Goal: Understand process/instructions: Learn about a topic

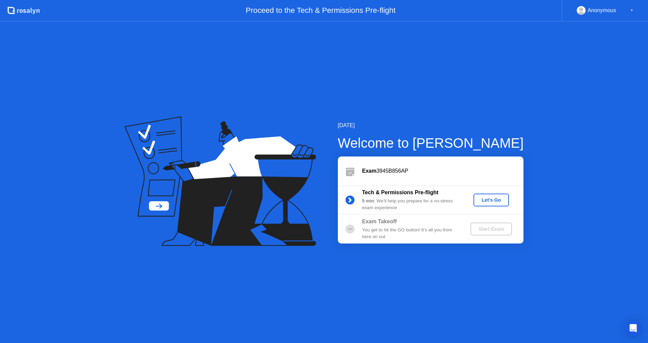
click at [487, 200] on div "Let's Go" at bounding box center [491, 199] width 30 height 5
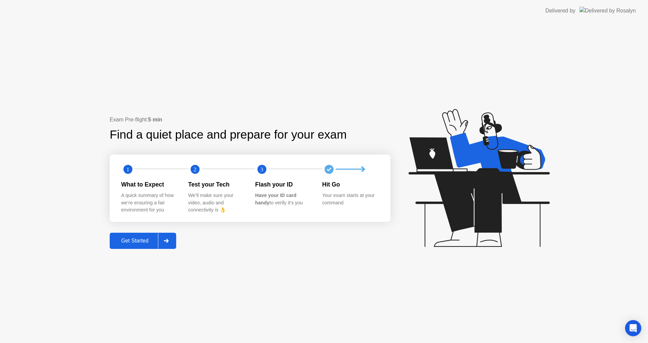
click at [137, 238] on div "Get Started" at bounding box center [135, 241] width 46 height 6
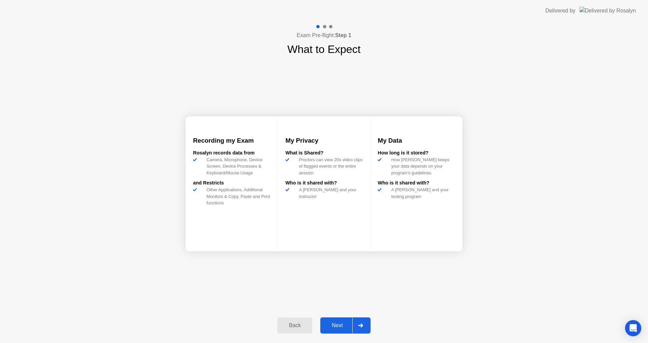
click at [341, 327] on div "Next" at bounding box center [337, 325] width 30 height 6
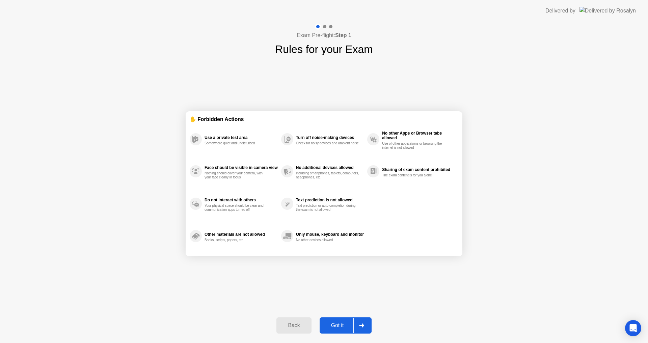
click at [295, 325] on div "Back" at bounding box center [293, 325] width 31 height 6
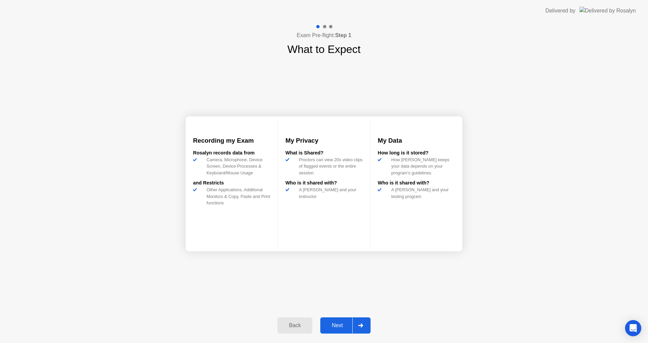
click at [214, 157] on div "Rosalyn records data from" at bounding box center [231, 152] width 77 height 7
click at [226, 204] on div "Other Applications, Additional Monitors & Copy, Paste and Print functions" at bounding box center [237, 196] width 66 height 20
click at [346, 321] on button "Next" at bounding box center [345, 325] width 50 height 16
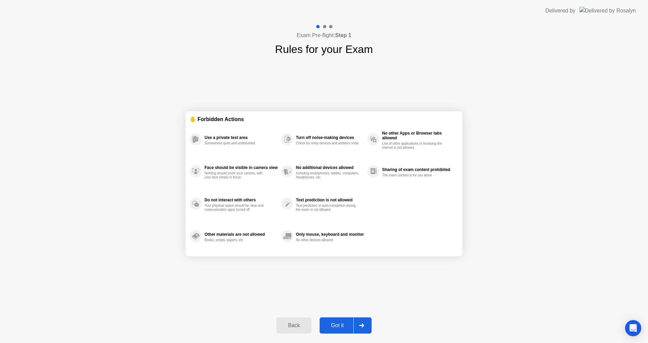
click at [347, 322] on div "Got it" at bounding box center [337, 325] width 32 height 6
select select "**********"
select select "*******"
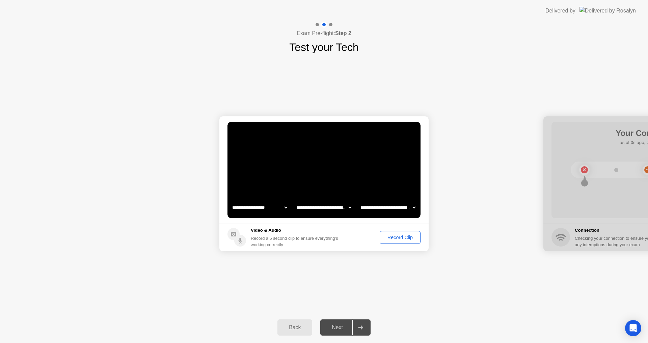
click at [394, 236] on div "Record Clip" at bounding box center [400, 237] width 36 height 5
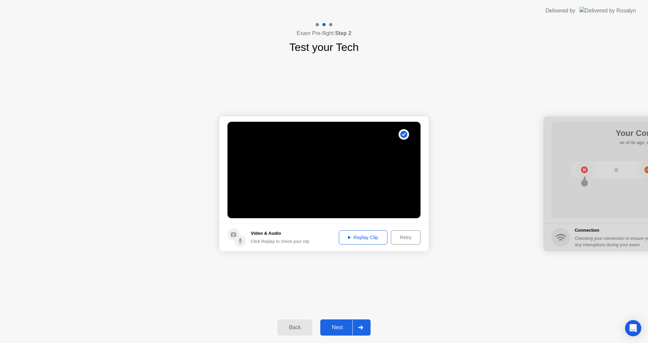
click at [361, 236] on div "Replay Clip" at bounding box center [363, 237] width 44 height 5
click at [354, 237] on div "Replay Clip" at bounding box center [363, 237] width 44 height 5
click at [342, 324] on div "Next" at bounding box center [337, 327] width 30 height 6
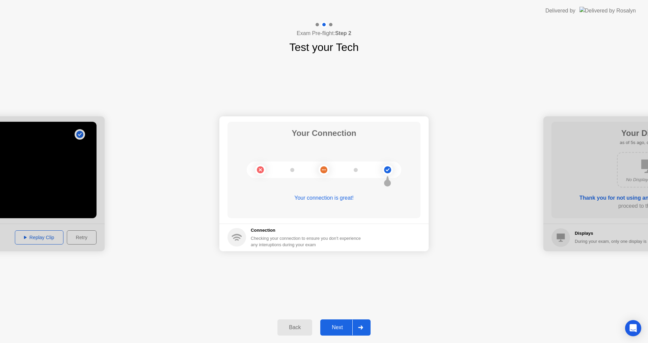
click at [325, 199] on div "Your connection is great!" at bounding box center [323, 198] width 193 height 8
click at [325, 198] on div "Your connection is great!" at bounding box center [323, 198] width 193 height 8
click at [385, 169] on circle at bounding box center [387, 169] width 7 height 7
click at [389, 171] on circle at bounding box center [387, 169] width 7 height 7
click at [323, 171] on circle at bounding box center [323, 169] width 7 height 7
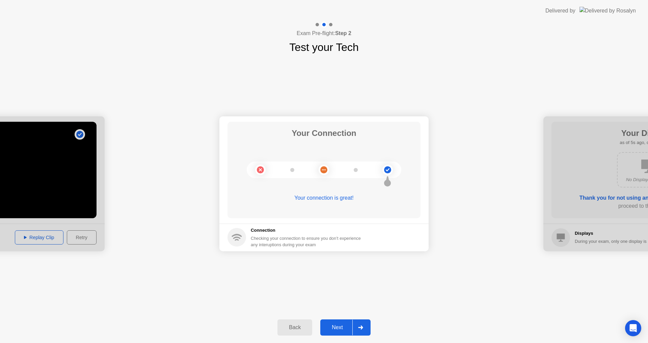
click at [259, 231] on h5 "Connection" at bounding box center [308, 230] width 114 height 7
click at [333, 198] on div "Your connection is great!" at bounding box center [323, 198] width 193 height 8
click at [390, 169] on circle at bounding box center [387, 169] width 7 height 7
click at [335, 331] on div "Next" at bounding box center [337, 327] width 30 height 6
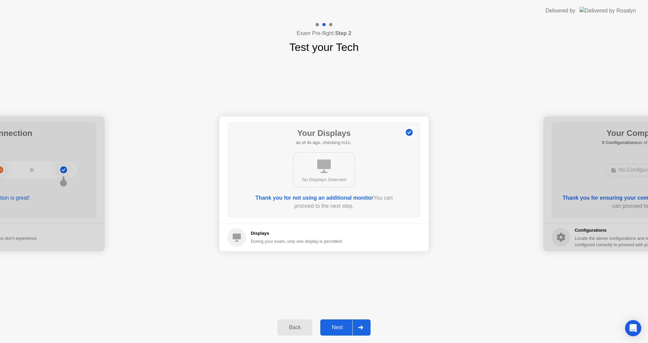
click at [330, 198] on b "Thank you for not using an additional monitor" at bounding box center [314, 198] width 118 height 6
click at [342, 327] on div "Next" at bounding box center [337, 327] width 30 height 6
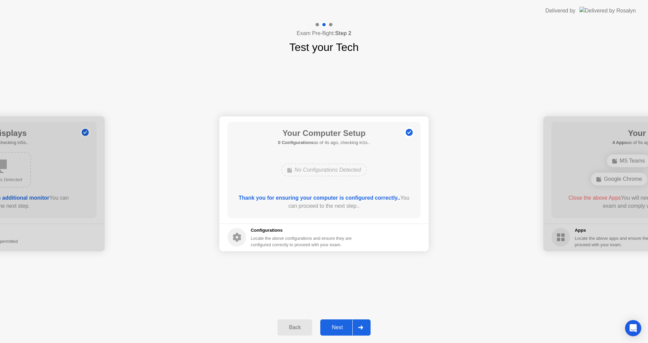
click at [279, 237] on div "Locate the above configurations and ensure they are configured correctly to pro…" at bounding box center [302, 241] width 102 height 13
click at [280, 238] on div "Locate the above configurations and ensure they are configured correctly to pro…" at bounding box center [302, 241] width 102 height 13
click at [280, 239] on div "Locate the above configurations and ensure they are configured correctly to pro…" at bounding box center [302, 241] width 102 height 13
click at [334, 324] on div "Next" at bounding box center [337, 327] width 30 height 6
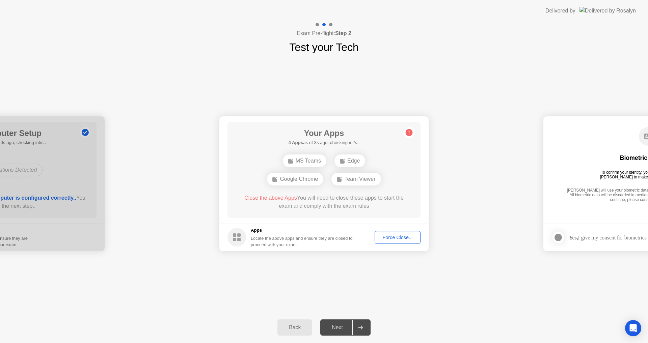
click at [339, 324] on div "Next" at bounding box center [337, 327] width 30 height 6
click at [336, 328] on div "Next" at bounding box center [337, 327] width 30 height 6
click at [399, 237] on div "Force Close..." at bounding box center [397, 237] width 41 height 5
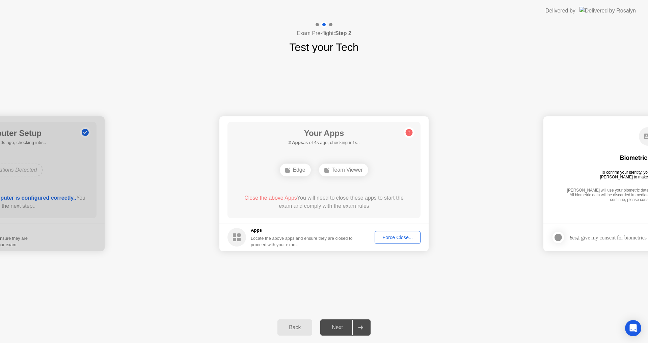
click at [347, 328] on div "Next" at bounding box center [337, 327] width 30 height 6
click at [365, 328] on div at bounding box center [360, 328] width 16 height 16
click at [366, 328] on div at bounding box center [360, 328] width 16 height 16
click at [332, 166] on div "Team Viewer" at bounding box center [343, 170] width 49 height 13
click at [397, 237] on div "Force Close..." at bounding box center [397, 237] width 41 height 5
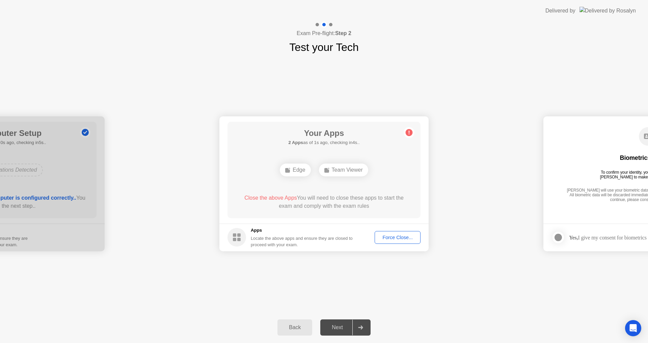
click at [335, 331] on div "Next" at bounding box center [337, 327] width 30 height 6
click at [403, 237] on div "Force Close..." at bounding box center [397, 237] width 41 height 5
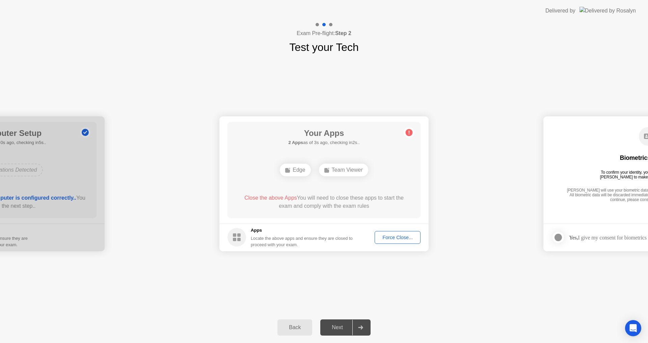
click at [600, 185] on div "Biometrics Consent To confirm your identity, your testing program requires [PER…" at bounding box center [647, 165] width 193 height 87
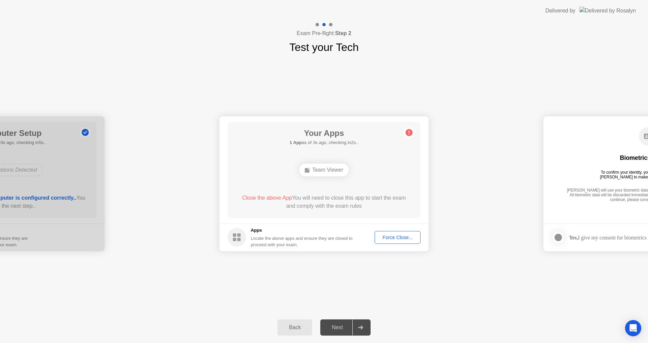
click at [394, 239] on div "Force Close..." at bounding box center [397, 237] width 41 height 5
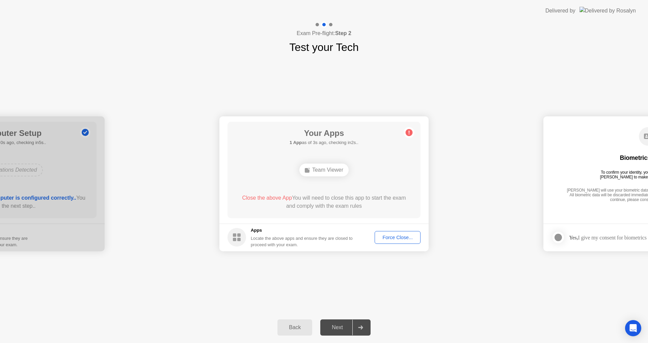
click at [390, 239] on div "Force Close..." at bounding box center [397, 237] width 41 height 5
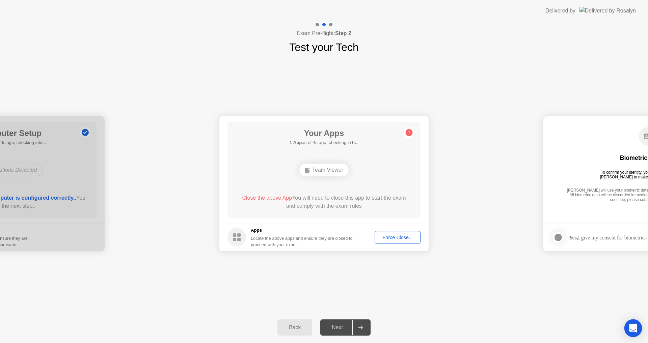
click at [632, 332] on icon "Open Intercom Messenger" at bounding box center [632, 328] width 9 height 9
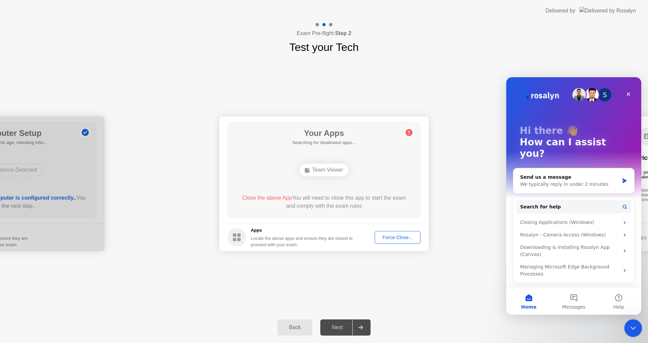
click at [635, 330] on icon "Close Intercom Messenger" at bounding box center [632, 327] width 8 height 8
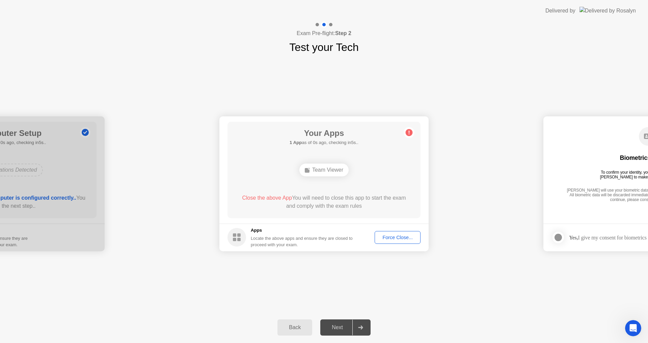
drag, startPoint x: 578, startPoint y: 143, endPoint x: 432, endPoint y: 134, distance: 146.6
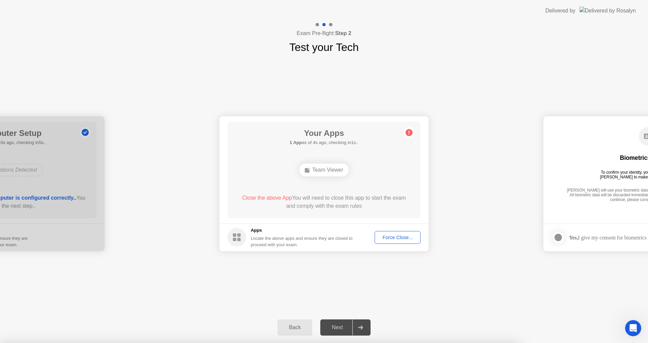
click at [421, 343] on div at bounding box center [324, 343] width 648 height 0
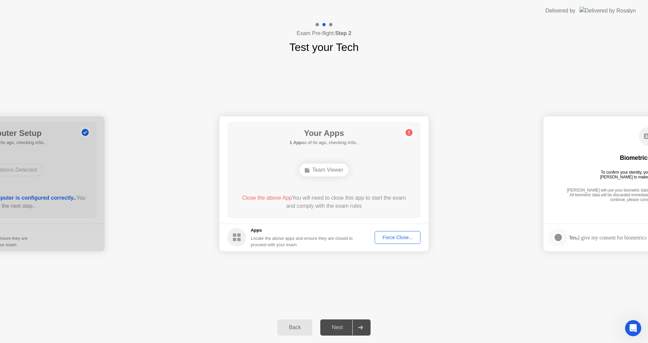
click at [394, 233] on button "Force Close..." at bounding box center [397, 237] width 46 height 13
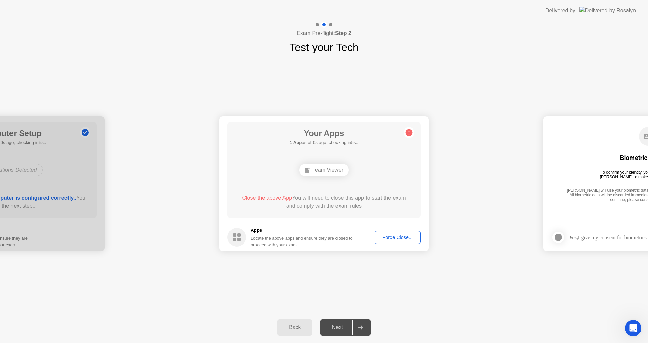
click at [353, 198] on div "Close the above App You will need to close this app to start the exam and compl…" at bounding box center [324, 202] width 174 height 16
click at [331, 172] on div "Team Viewer" at bounding box center [323, 170] width 49 height 13
click at [329, 167] on div "Team Viewer" at bounding box center [323, 170] width 49 height 13
click at [321, 139] on h5 "1 App as of 2s ago, checking in3s.." at bounding box center [323, 142] width 69 height 7
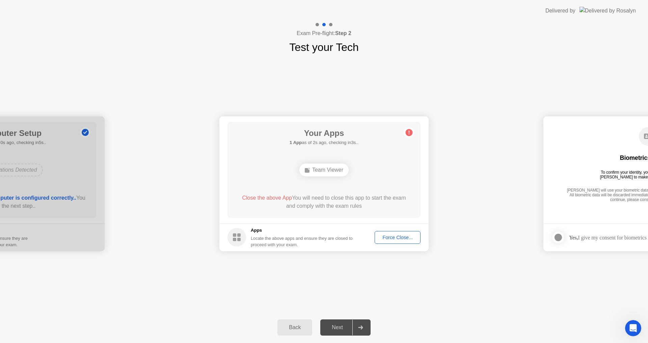
click at [321, 139] on h5 "1 App as of 2s ago, checking in3s.." at bounding box center [323, 142] width 69 height 7
click at [387, 237] on div "Force Close..." at bounding box center [397, 237] width 41 height 5
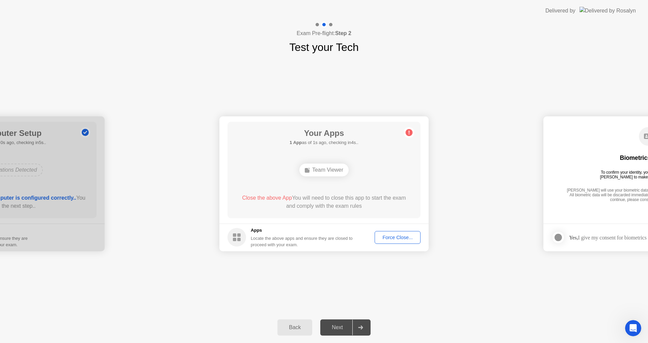
click at [278, 238] on div "Locate the above apps and ensure they are closed to proceed with your exam." at bounding box center [302, 241] width 102 height 13
click at [234, 233] on circle at bounding box center [236, 237] width 19 height 19
click at [278, 196] on span "Close the above App" at bounding box center [267, 198] width 50 height 6
click at [271, 199] on span "Close the above App" at bounding box center [267, 198] width 50 height 6
click at [401, 237] on div "Force Close..." at bounding box center [397, 237] width 41 height 5
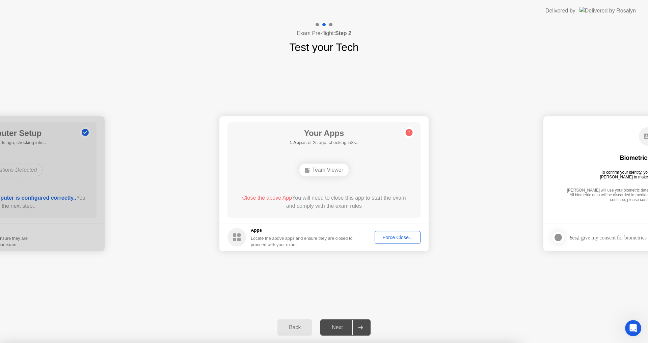
drag, startPoint x: 347, startPoint y: 210, endPoint x: 353, endPoint y: 229, distance: 19.7
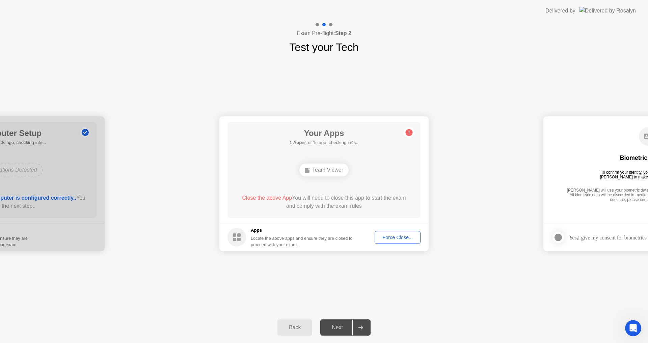
click at [613, 185] on div "Biometrics Consent To confirm your identity, your testing program requires [PER…" at bounding box center [647, 165] width 193 height 87
drag, startPoint x: 589, startPoint y: 238, endPoint x: 288, endPoint y: 309, distance: 308.6
click at [324, 278] on div "**********" at bounding box center [324, 183] width 648 height 257
click at [362, 330] on div at bounding box center [360, 328] width 16 height 16
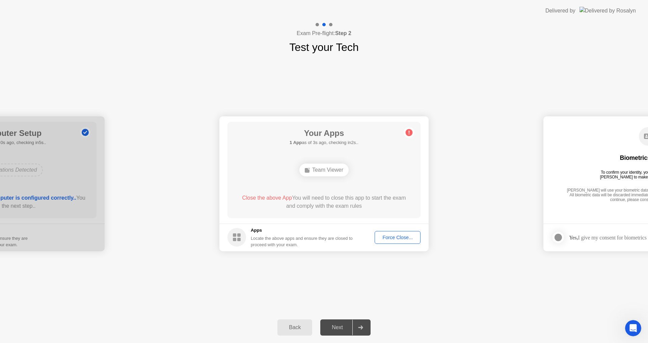
click at [335, 329] on div "Next" at bounding box center [337, 327] width 30 height 6
click at [276, 323] on div "Back Next" at bounding box center [324, 327] width 648 height 31
click at [286, 327] on div "Back" at bounding box center [294, 327] width 31 height 6
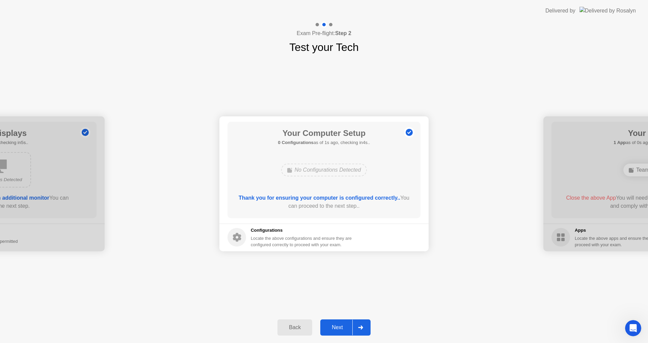
click at [287, 324] on div "Back" at bounding box center [294, 327] width 31 height 6
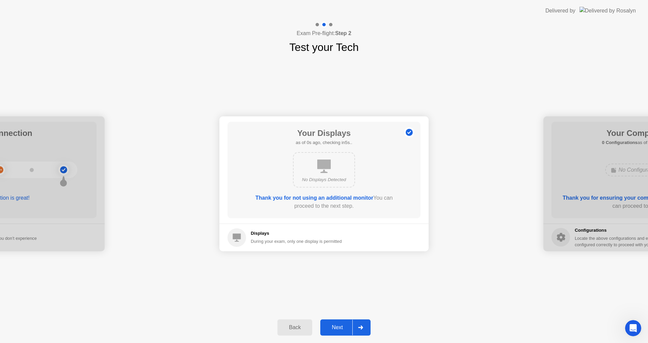
click at [287, 324] on div "Back" at bounding box center [294, 327] width 31 height 6
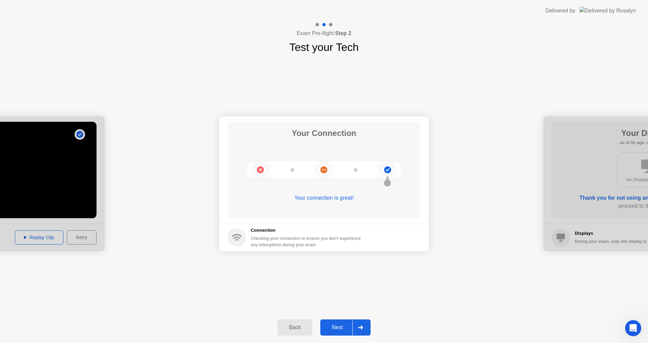
click at [287, 324] on div "Back" at bounding box center [294, 327] width 31 height 6
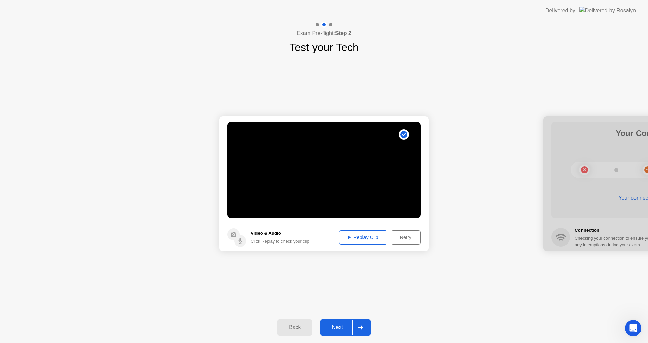
click at [287, 324] on div "Back" at bounding box center [294, 327] width 31 height 6
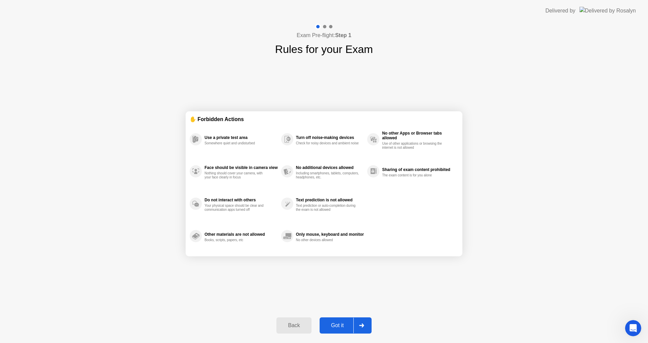
click at [287, 324] on div "Back" at bounding box center [293, 325] width 31 height 6
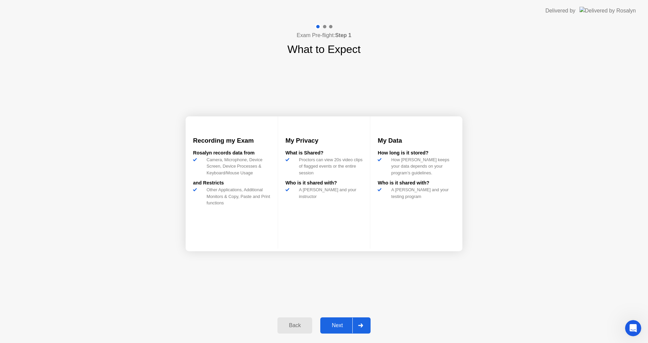
click at [393, 157] on div "How long is it stored?" at bounding box center [415, 152] width 77 height 7
click at [302, 155] on div "My Privacy What is Shared? Proctors can view 20s video clips of flagged events …" at bounding box center [324, 182] width 93 height 132
click at [301, 145] on h3 "My Privacy" at bounding box center [323, 140] width 77 height 9
click at [225, 157] on div "Rosalyn records data from" at bounding box center [231, 152] width 77 height 7
click at [208, 187] on div "and Restricts" at bounding box center [231, 182] width 77 height 7
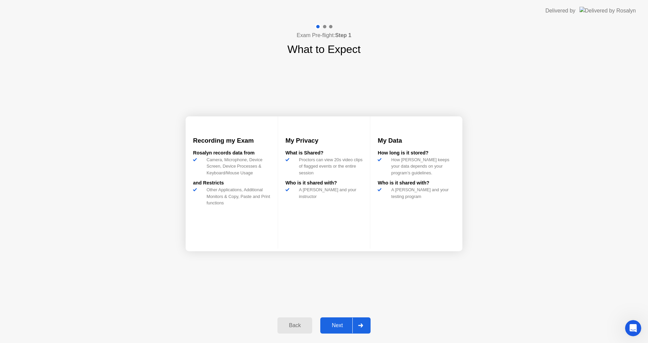
click at [300, 193] on div "A [PERSON_NAME] and your instructor" at bounding box center [329, 192] width 66 height 13
click at [344, 325] on div "Next" at bounding box center [337, 325] width 30 height 6
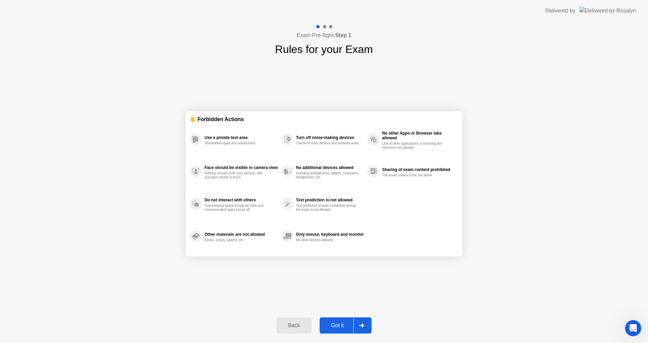
click at [344, 325] on div "Got it" at bounding box center [337, 325] width 32 height 6
select select "**********"
select select "*******"
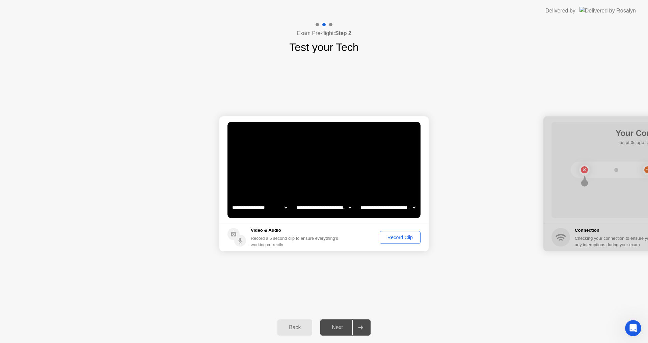
click at [392, 236] on div "Record Clip" at bounding box center [400, 237] width 36 height 5
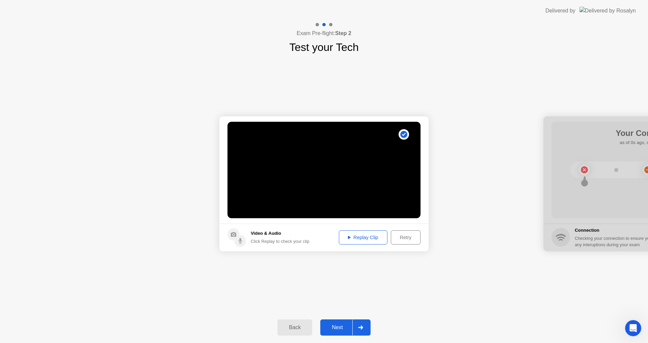
click at [343, 327] on div "Next" at bounding box center [337, 327] width 30 height 6
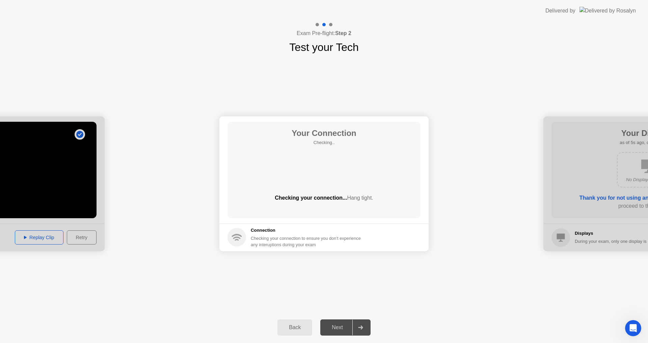
click at [241, 235] on circle at bounding box center [236, 237] width 19 height 19
click at [237, 236] on circle at bounding box center [236, 237] width 19 height 19
click at [256, 229] on h5 "Connection" at bounding box center [308, 230] width 114 height 7
click at [295, 195] on div "Checking your connection... Hang tight." at bounding box center [323, 198] width 193 height 8
click at [354, 201] on span "Hang tight." at bounding box center [360, 198] width 26 height 6
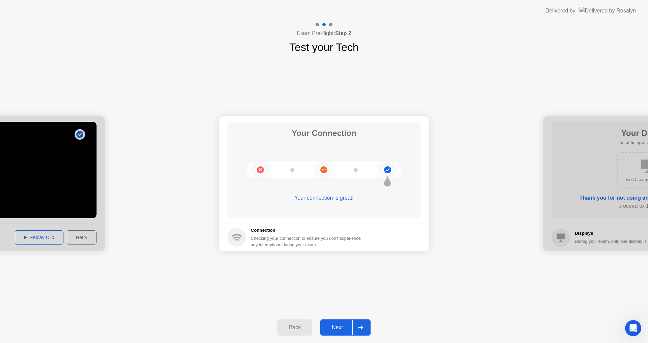
click at [388, 166] on circle at bounding box center [387, 170] width 10 height 10
click at [388, 170] on icon at bounding box center [387, 169] width 4 height 3
click at [339, 197] on div "Your connection is great!" at bounding box center [323, 198] width 193 height 8
click at [269, 238] on div "Checking your connection to ensure you don’t experience any interuptions during…" at bounding box center [308, 241] width 114 height 13
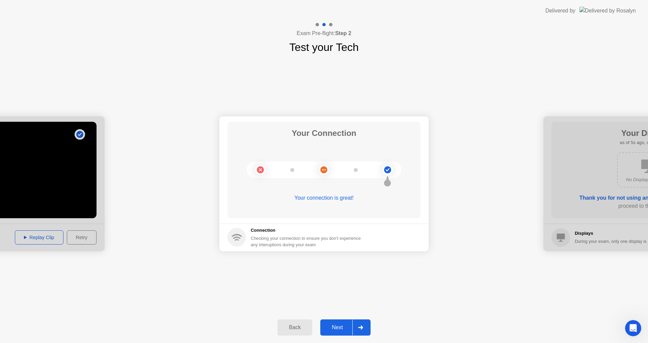
click at [342, 330] on div "Next" at bounding box center [337, 327] width 30 height 6
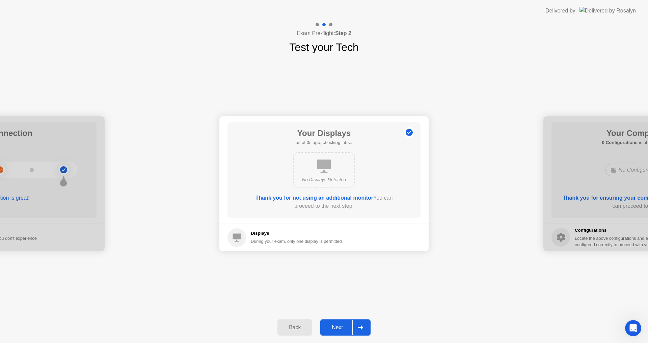
click at [338, 198] on b "Thank you for not using an additional monitor" at bounding box center [314, 198] width 118 height 6
click at [312, 198] on b "Thank you for not using an additional monitor" at bounding box center [314, 198] width 118 height 6
click at [327, 160] on icon at bounding box center [323, 166] width 13 height 13
click at [321, 164] on icon at bounding box center [323, 166] width 13 height 13
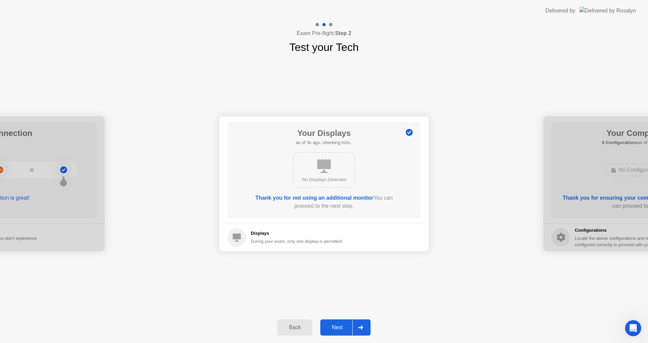
click at [317, 173] on icon at bounding box center [323, 166] width 13 height 13
click at [233, 234] on icon at bounding box center [237, 237] width 8 height 8
click at [311, 166] on div "No Displays Detected" at bounding box center [324, 169] width 62 height 35
click at [318, 163] on icon at bounding box center [323, 166] width 13 height 13
click at [338, 327] on div "Next" at bounding box center [337, 327] width 30 height 6
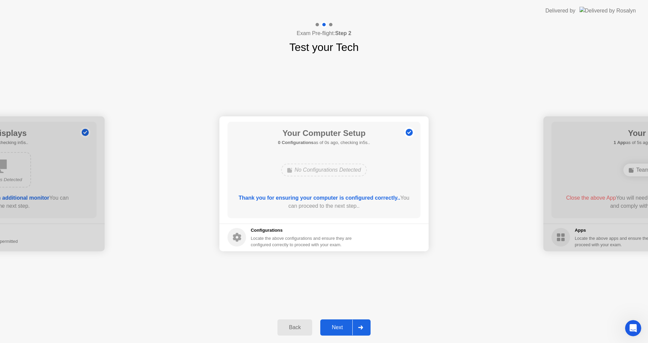
click at [335, 198] on b "Thank you for ensuring your computer is configured correctly.." at bounding box center [319, 198] width 162 height 6
click at [263, 230] on h5 "Configurations" at bounding box center [302, 230] width 102 height 7
click at [343, 331] on div "Next" at bounding box center [337, 327] width 30 height 6
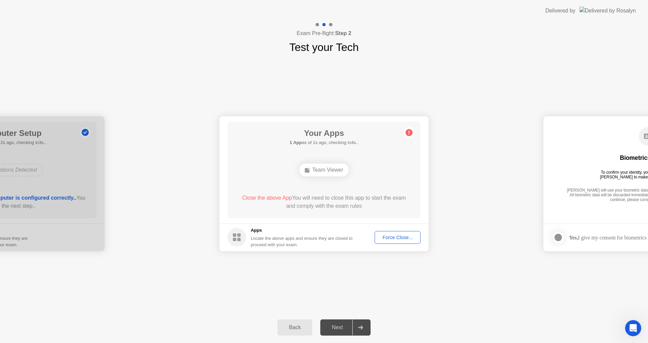
click at [342, 328] on div "Next" at bounding box center [337, 327] width 30 height 6
click at [394, 237] on div "Force Close..." at bounding box center [397, 237] width 41 height 5
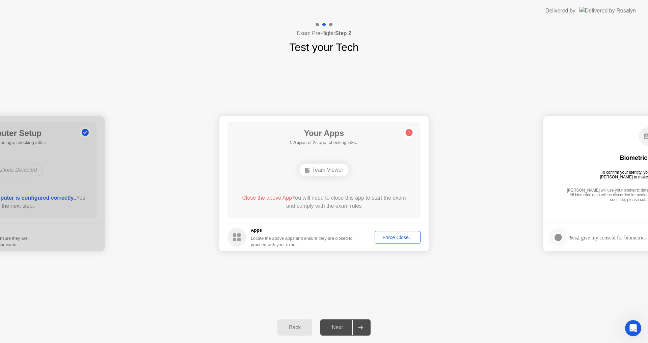
click at [334, 173] on div "Team Viewer" at bounding box center [323, 170] width 49 height 13
click at [265, 203] on div "Close the above App You will need to close this app to start the exam and compl…" at bounding box center [324, 202] width 174 height 16
click at [266, 198] on span "Close the above App" at bounding box center [267, 198] width 50 height 6
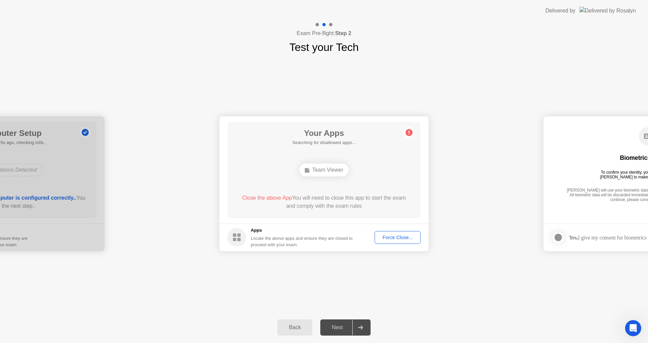
click at [235, 236] on rect at bounding box center [234, 234] width 3 height 3
click at [234, 236] on rect at bounding box center [234, 234] width 3 height 3
drag, startPoint x: 262, startPoint y: 226, endPoint x: 267, endPoint y: 225, distance: 5.1
click at [262, 225] on footer "Apps Locate the above apps and ensure they are closed to proceed with your exam…" at bounding box center [323, 238] width 209 height 28
click at [399, 239] on div "Force Close..." at bounding box center [397, 237] width 41 height 5
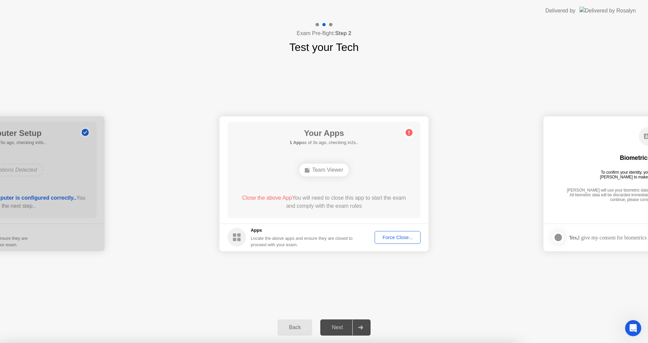
drag, startPoint x: 300, startPoint y: 213, endPoint x: 304, endPoint y: 215, distance: 3.8
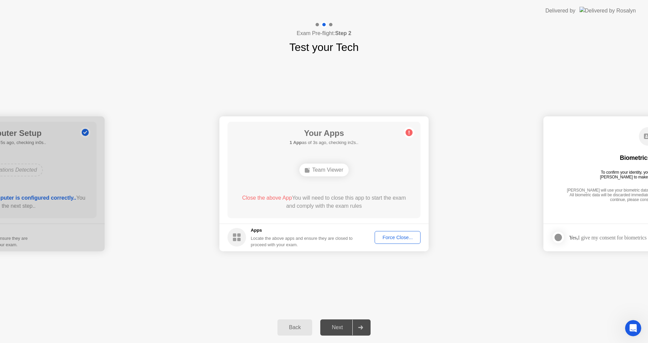
click at [339, 202] on div "Close the above App You will need to close this app to start the exam and compl…" at bounding box center [324, 202] width 174 height 16
click at [383, 233] on button "Force Close..." at bounding box center [397, 237] width 46 height 13
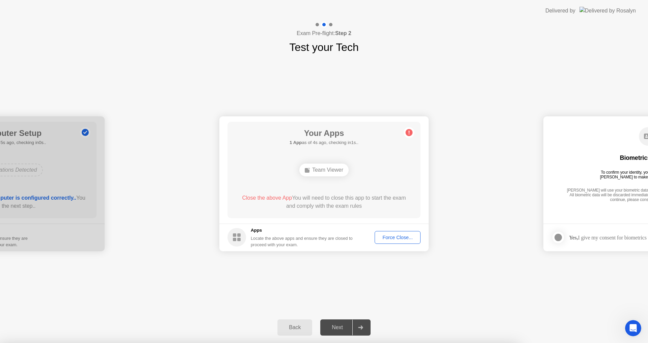
click at [383, 343] on div at bounding box center [324, 343] width 648 height 0
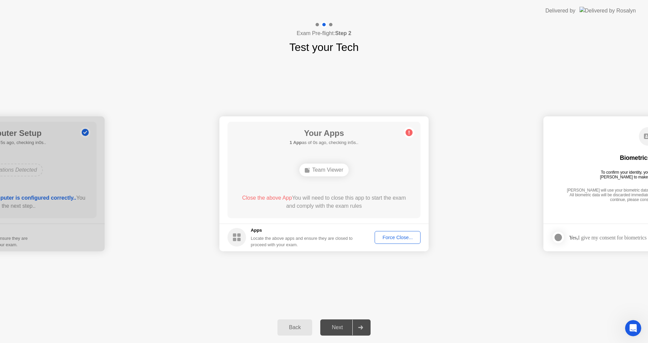
click at [389, 225] on footer "Apps Locate the above apps and ensure they are closed to proceed with your exam…" at bounding box center [323, 238] width 209 height 28
click at [390, 237] on div "Force Close..." at bounding box center [397, 237] width 41 height 5
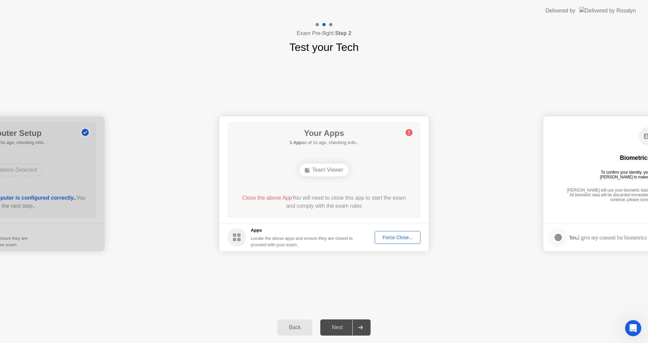
click at [337, 328] on div "Next" at bounding box center [337, 327] width 30 height 6
click at [364, 327] on div at bounding box center [360, 328] width 16 height 16
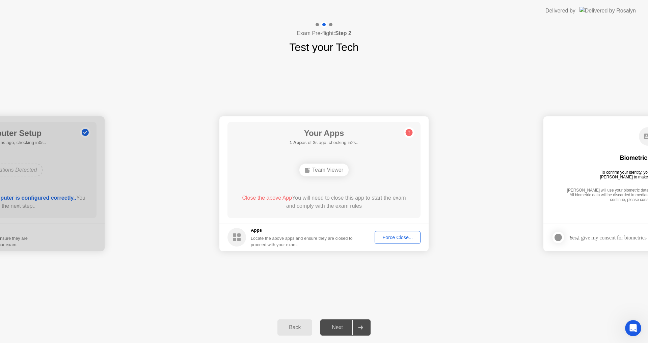
click at [302, 327] on div "Back" at bounding box center [294, 327] width 31 height 6
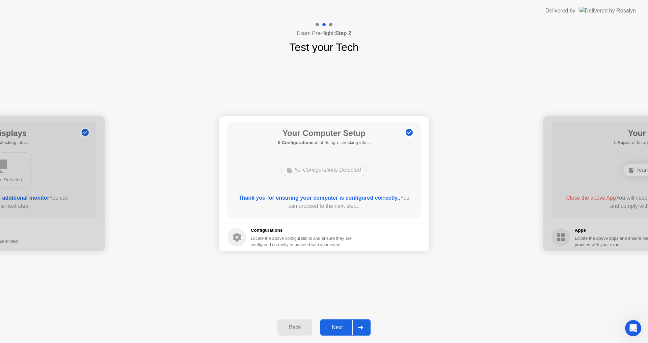
click at [302, 328] on div "Back" at bounding box center [294, 327] width 31 height 6
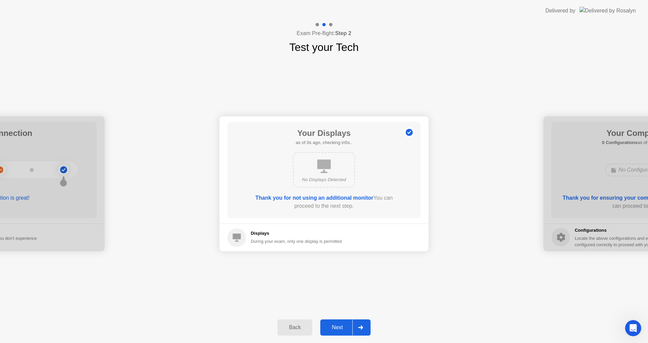
click at [302, 328] on div "Back" at bounding box center [294, 327] width 31 height 6
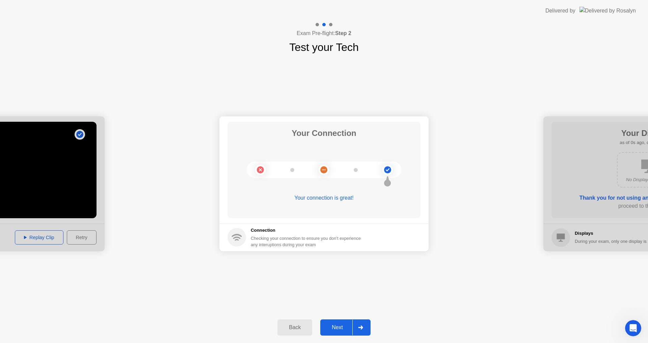
click at [302, 328] on div "Back" at bounding box center [294, 327] width 31 height 6
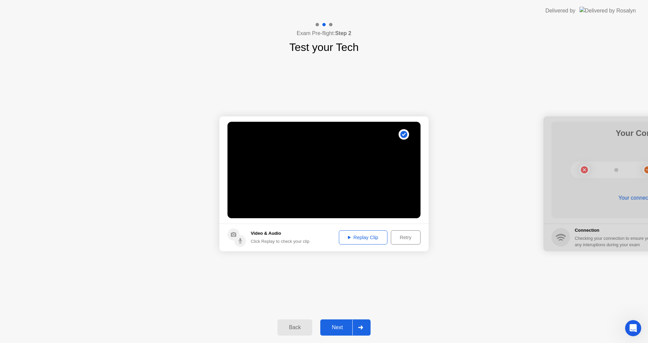
click at [302, 328] on div "Back" at bounding box center [294, 327] width 31 height 6
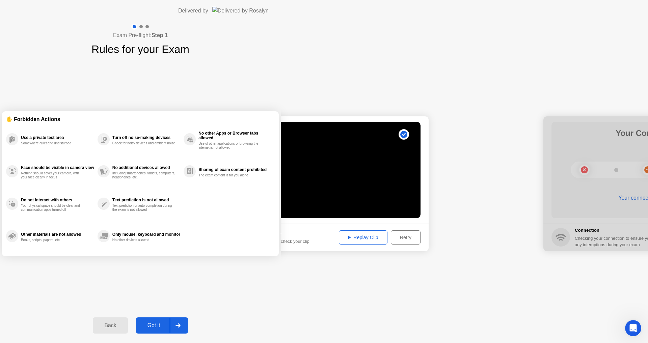
click at [125, 328] on div "Back" at bounding box center [110, 325] width 31 height 6
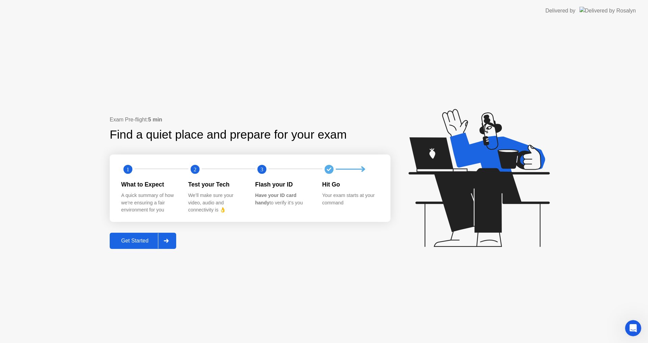
click at [133, 186] on div "What to Expect" at bounding box center [149, 184] width 56 height 9
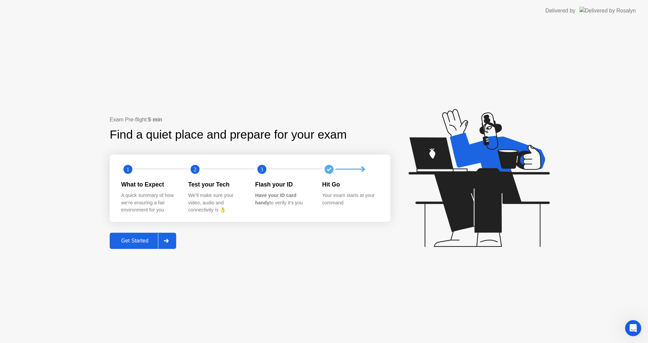
click at [147, 239] on div "Get Started" at bounding box center [135, 241] width 46 height 6
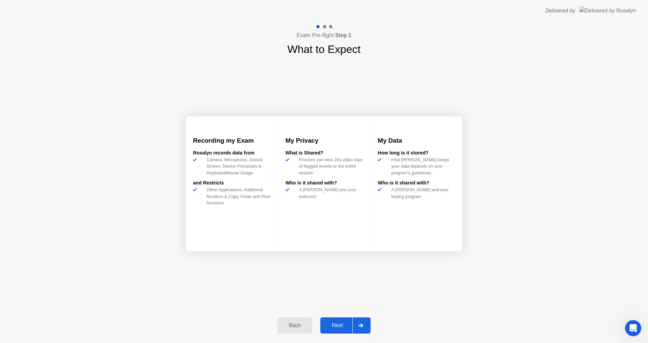
click at [214, 187] on div "and Restricts" at bounding box center [231, 182] width 77 height 7
click at [194, 187] on div "and Restricts" at bounding box center [231, 182] width 77 height 7
drag, startPoint x: 222, startPoint y: 153, endPoint x: 264, endPoint y: 152, distance: 42.2
click at [222, 153] on div "Recording my Exam [PERSON_NAME] records data from Camera, Microphone, Device Sc…" at bounding box center [231, 182] width 92 height 132
click at [312, 153] on div "My Privacy What is Shared? Proctors can view 20s video clips of flagged events …" at bounding box center [324, 182] width 93 height 132
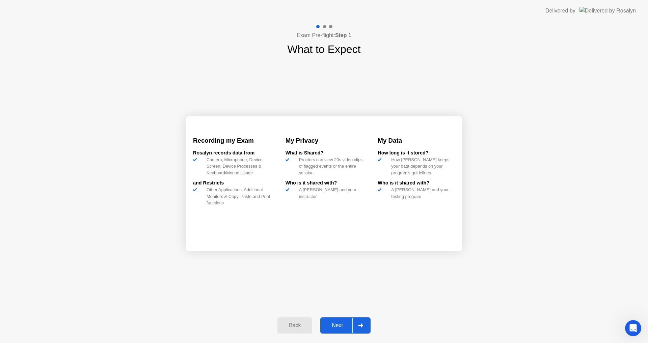
click at [302, 157] on div "What is Shared?" at bounding box center [323, 152] width 77 height 7
click at [302, 163] on div "Proctors can view 20s video clips of flagged events or the entire session" at bounding box center [329, 166] width 66 height 20
click at [303, 199] on div "A [PERSON_NAME] and your instructor" at bounding box center [329, 192] width 66 height 13
click at [301, 199] on div "A [PERSON_NAME] and your instructor" at bounding box center [329, 192] width 66 height 13
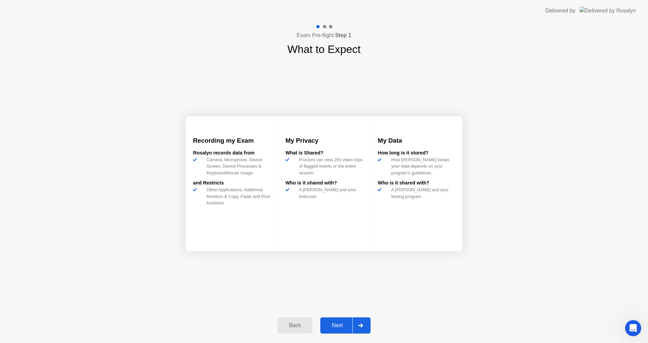
click at [399, 157] on div "How long is it stored?" at bounding box center [415, 152] width 77 height 7
click at [381, 157] on div "How long is it stored?" at bounding box center [415, 152] width 77 height 7
click at [380, 157] on div "How long is it stored?" at bounding box center [415, 152] width 77 height 7
click at [377, 198] on div "My Data How long is it stored? How [PERSON_NAME] keeps your data depends on you…" at bounding box center [416, 182] width 92 height 132
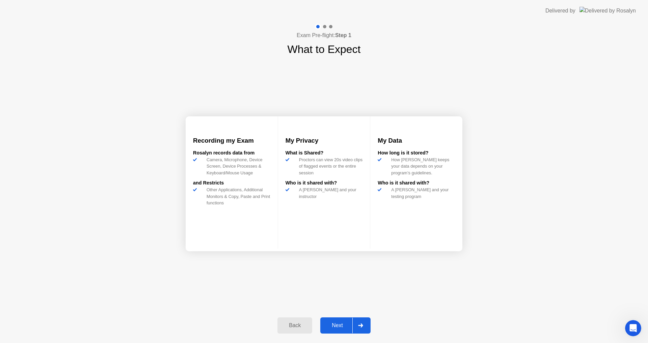
click at [377, 198] on div "My Data How long is it stored? How [PERSON_NAME] keeps your data depends on you…" at bounding box center [416, 182] width 92 height 132
click at [338, 325] on div "Next" at bounding box center [337, 325] width 30 height 6
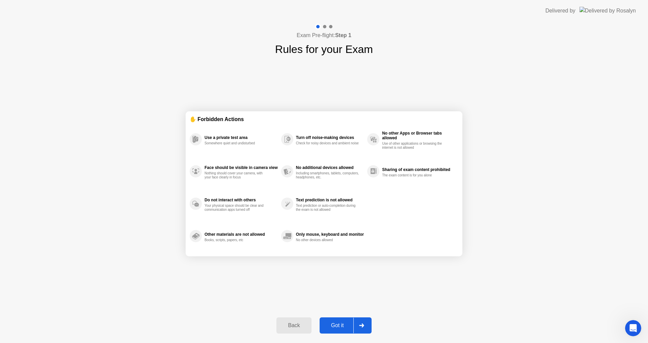
click at [223, 140] on div "Use a private test area" at bounding box center [240, 137] width 73 height 5
click at [342, 325] on div "Got it" at bounding box center [337, 325] width 32 height 6
select select "**********"
select select "*******"
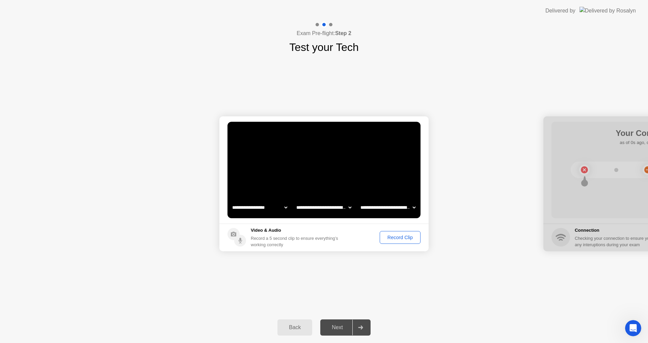
click at [416, 208] on select "**********" at bounding box center [388, 207] width 58 height 13
click at [392, 238] on div "Record Clip" at bounding box center [400, 237] width 36 height 5
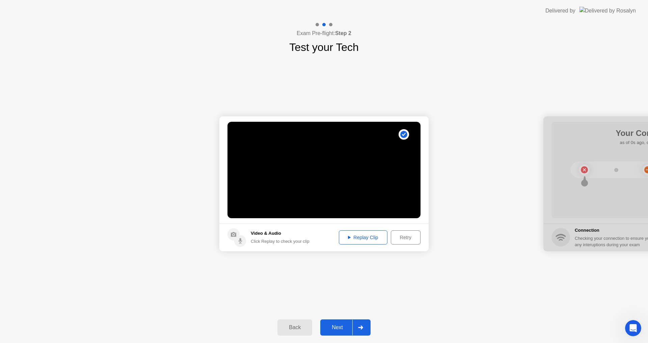
click at [357, 236] on div "Replay Clip" at bounding box center [363, 237] width 44 height 5
click at [338, 326] on div "Next" at bounding box center [337, 327] width 30 height 6
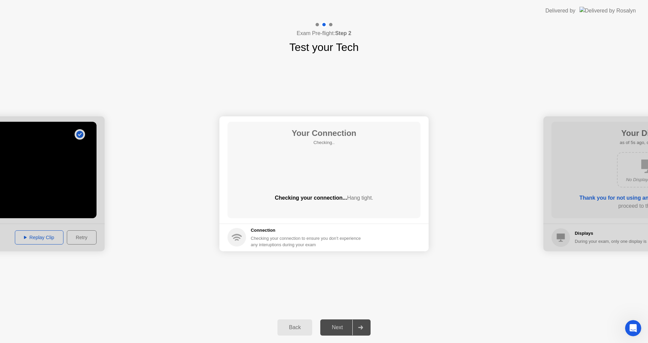
click at [337, 329] on div "Next" at bounding box center [337, 327] width 30 height 6
click at [389, 171] on circle at bounding box center [387, 169] width 7 height 7
click at [345, 333] on button "Next" at bounding box center [345, 327] width 50 height 16
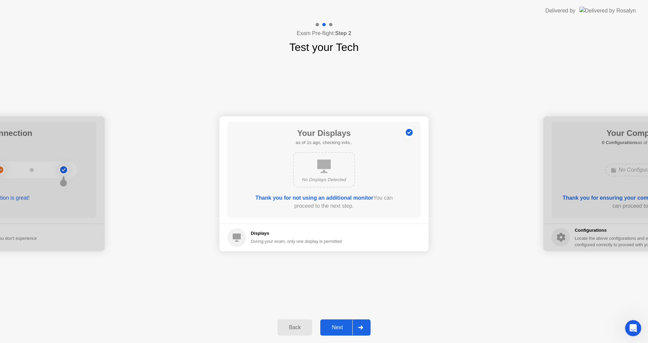
click at [339, 331] on div "Next" at bounding box center [337, 327] width 30 height 6
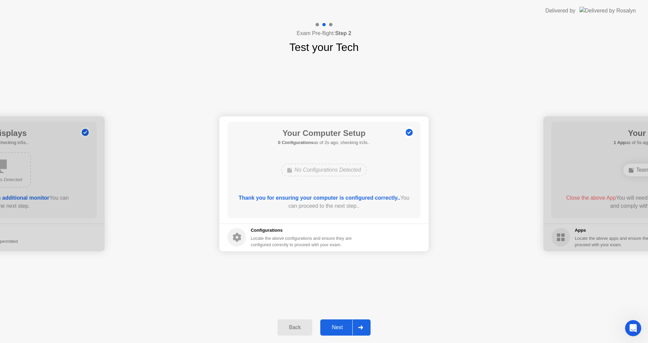
click at [339, 332] on button "Next" at bounding box center [345, 327] width 50 height 16
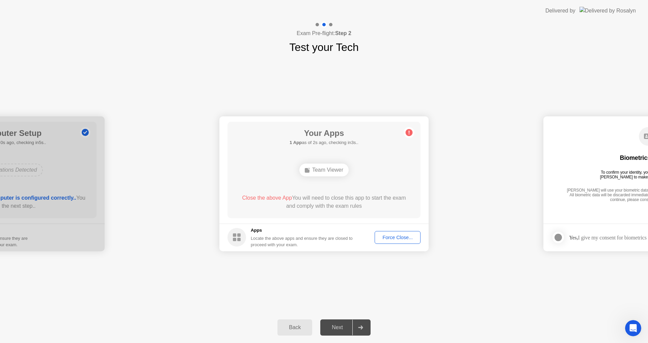
click at [336, 327] on div "Next" at bounding box center [337, 327] width 30 height 6
click at [376, 239] on button "Force Close..." at bounding box center [397, 237] width 46 height 13
